Goal: Information Seeking & Learning: Check status

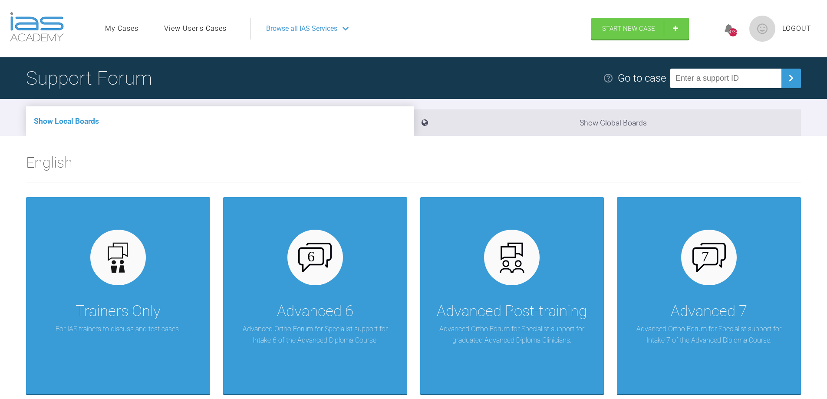
click at [201, 28] on link "View User's Cases" at bounding box center [195, 28] width 63 height 11
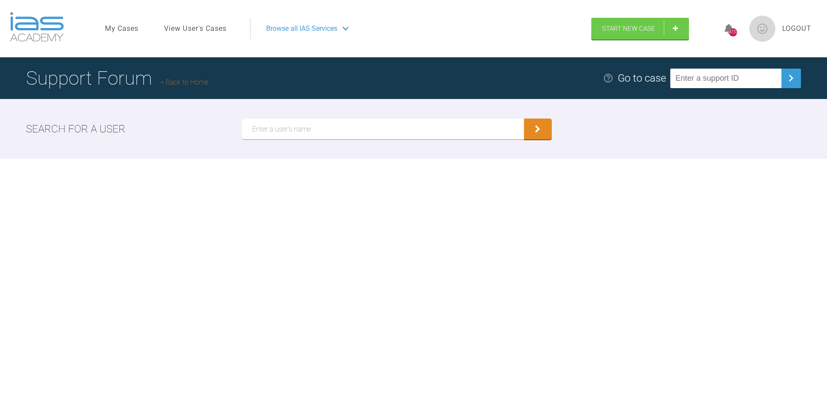
click at [285, 124] on input "text" at bounding box center [383, 129] width 282 height 21
type input "Bone"
click at [537, 130] on button "submit" at bounding box center [538, 129] width 28 height 21
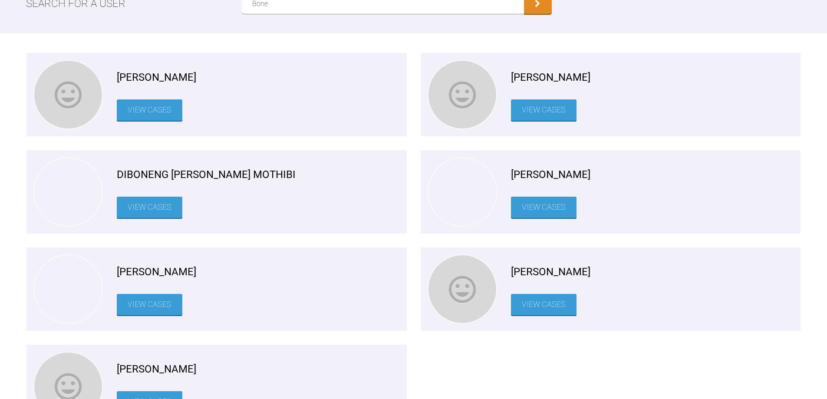
scroll to position [130, 0]
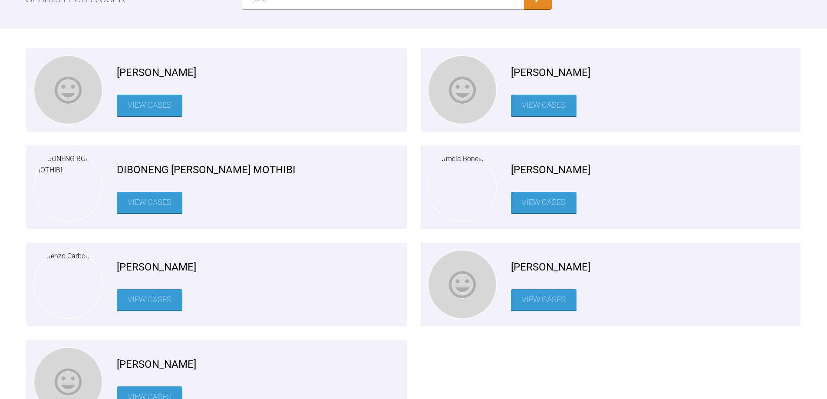
click at [537, 300] on link "View Cases" at bounding box center [544, 299] width 66 height 21
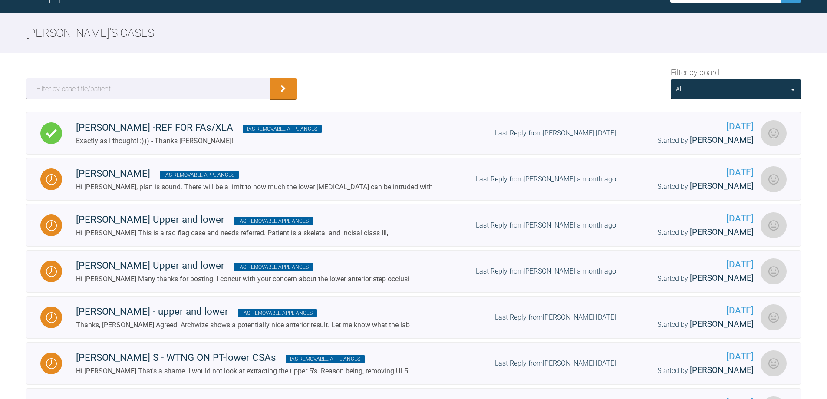
scroll to position [130, 0]
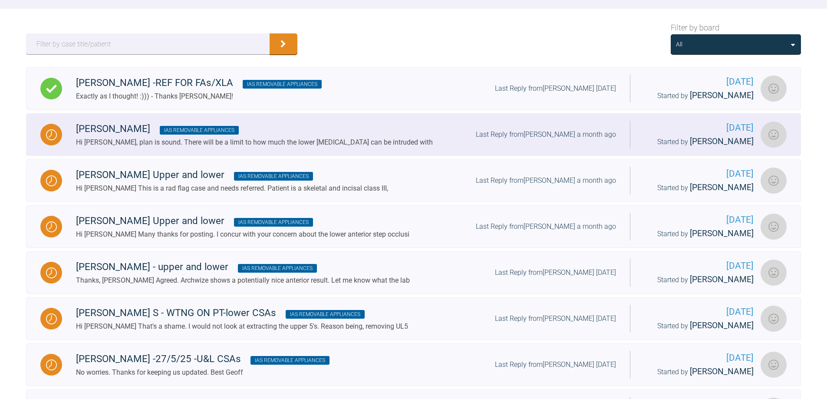
click at [294, 139] on div "Hi [PERSON_NAME], plan is sound. There will be a limit to how much the lower [M…" at bounding box center [254, 142] width 357 height 11
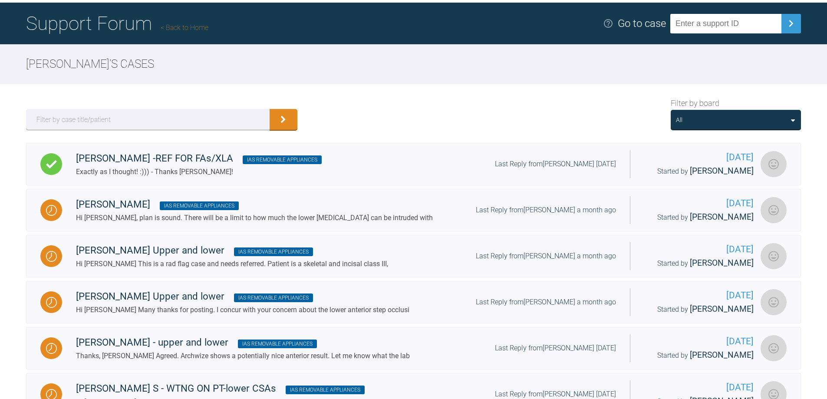
scroll to position [39, 0]
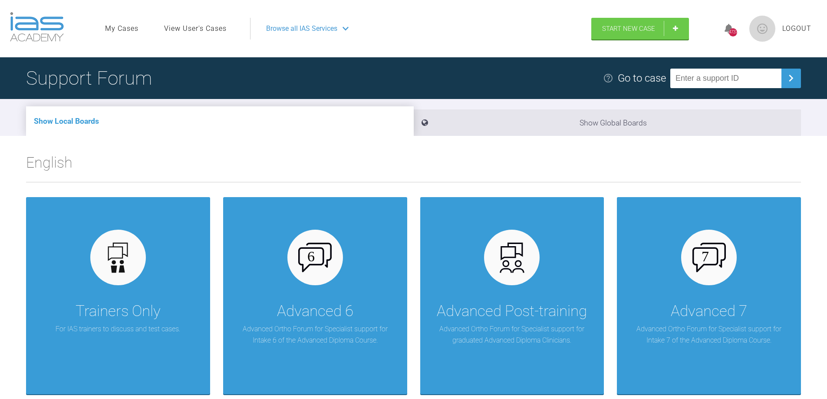
click at [216, 28] on link "View User's Cases" at bounding box center [195, 28] width 63 height 11
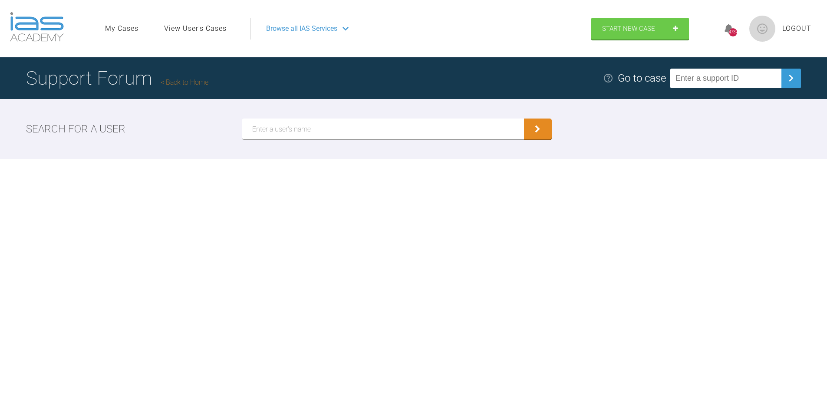
click at [261, 119] on input "text" at bounding box center [383, 129] width 282 height 21
type input "Bone"
click at [533, 124] on button "submit" at bounding box center [538, 129] width 28 height 21
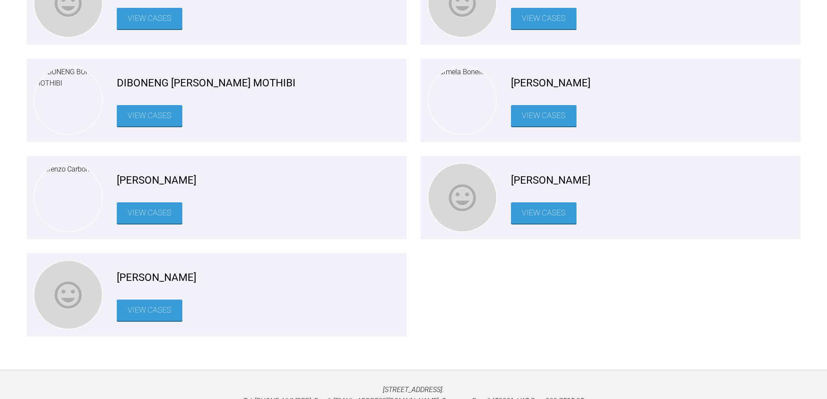
click at [551, 211] on link "View Cases" at bounding box center [544, 212] width 66 height 21
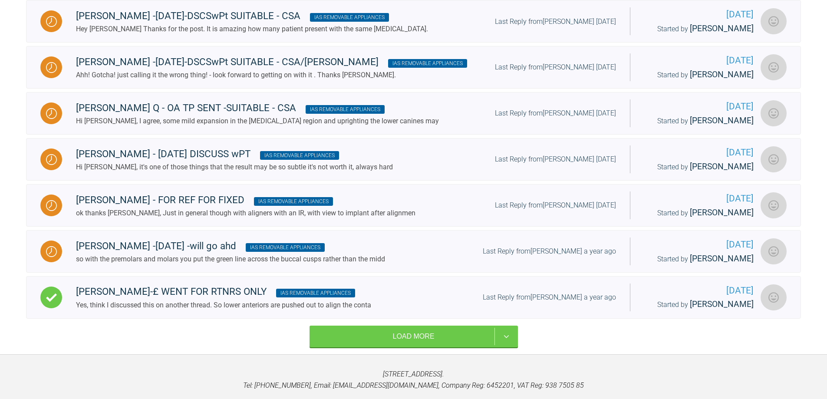
scroll to position [820, 0]
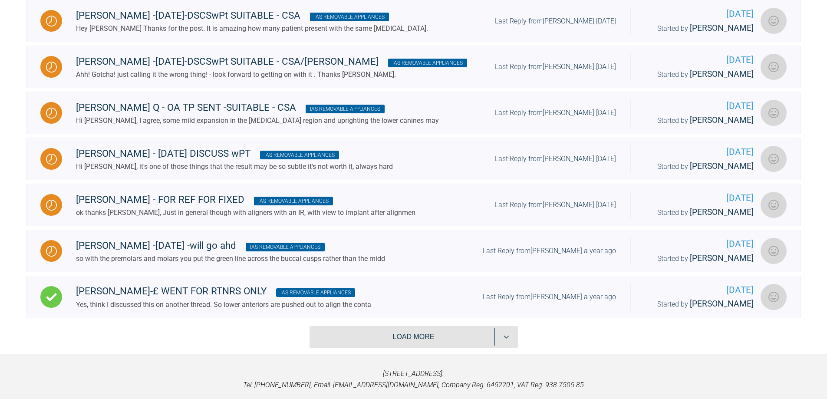
click at [430, 326] on button "Load more" at bounding box center [414, 337] width 208 height 22
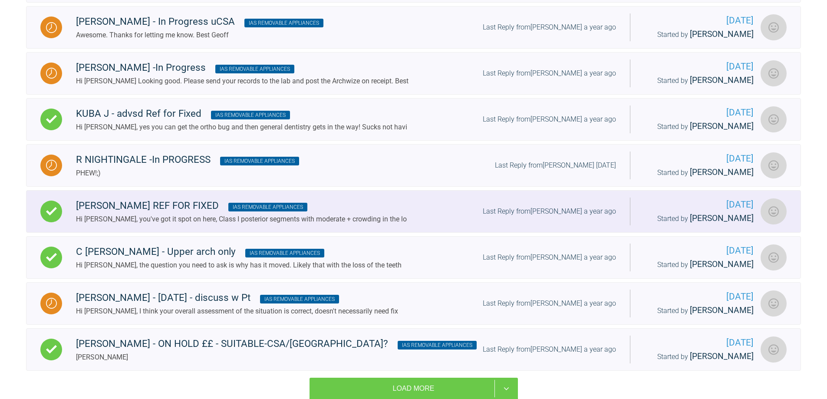
scroll to position [1689, 0]
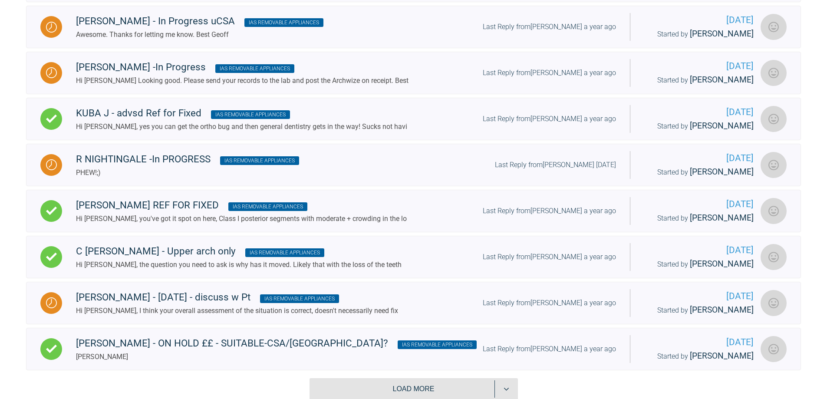
click at [423, 378] on button "Load more" at bounding box center [414, 389] width 208 height 22
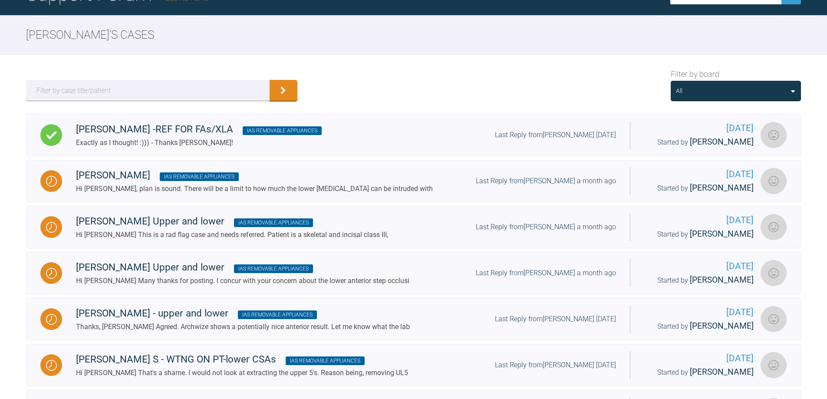
scroll to position [0, 0]
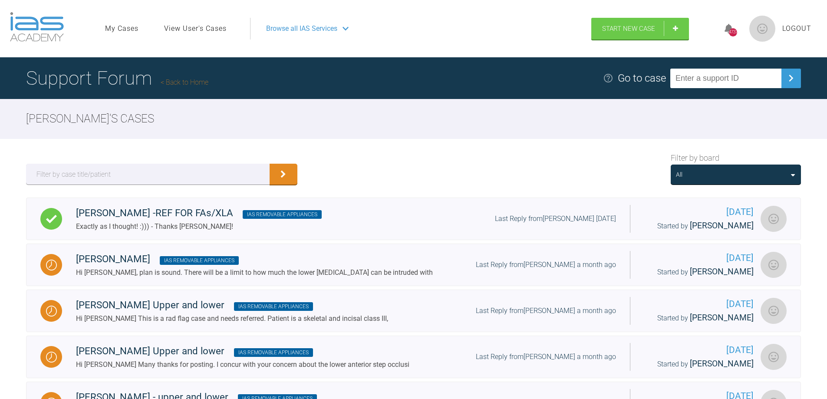
click at [685, 76] on input "text" at bounding box center [725, 79] width 111 height 20
click at [792, 71] on img at bounding box center [791, 78] width 14 height 14
click at [703, 72] on input "IYCWLRH" at bounding box center [725, 79] width 111 height 20
click at [705, 73] on input "IYCWLRH" at bounding box center [725, 79] width 111 height 20
type input "IYCWLCRH"
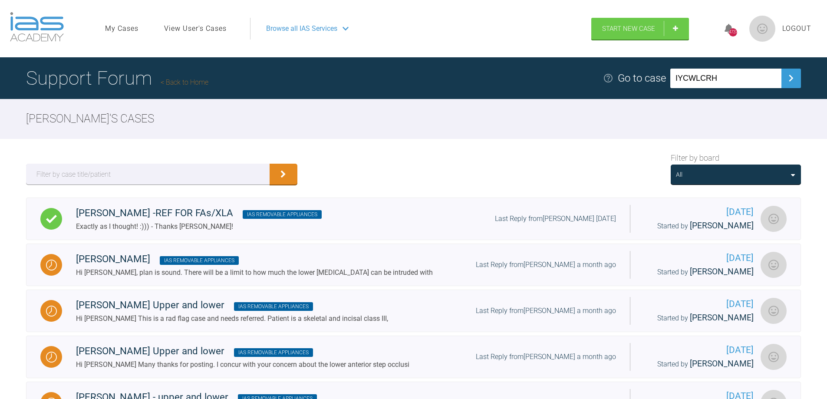
click at [792, 72] on img at bounding box center [791, 78] width 14 height 14
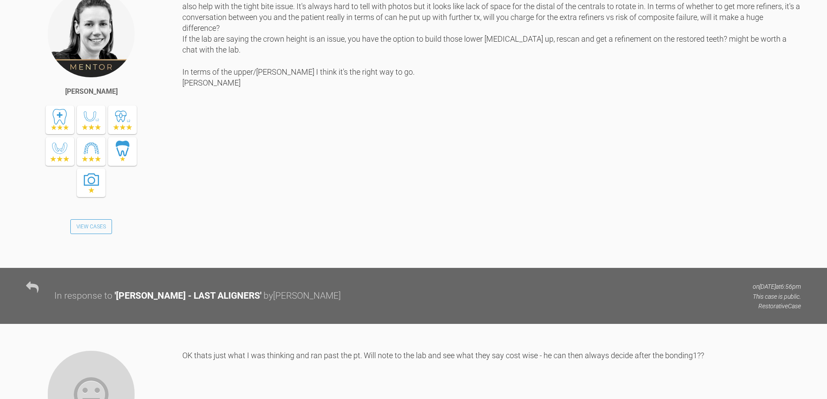
scroll to position [9835, 0]
